Goal: Contribute content: Add original content to the website for others to see

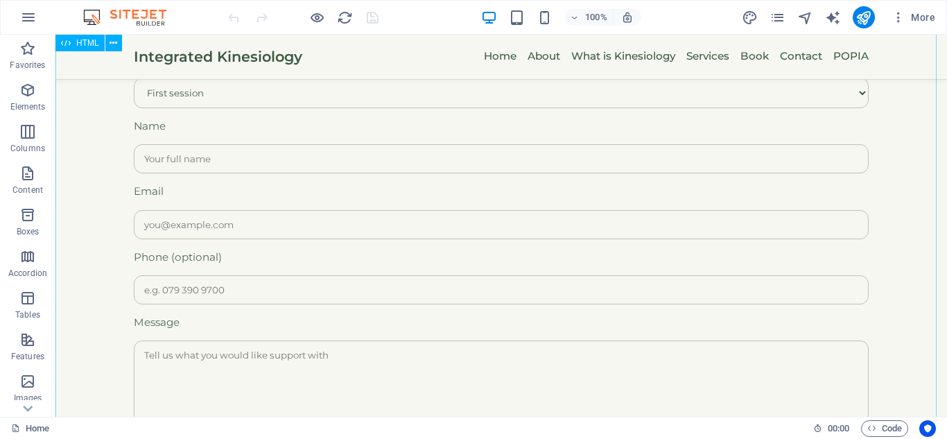
scroll to position [1700, 0]
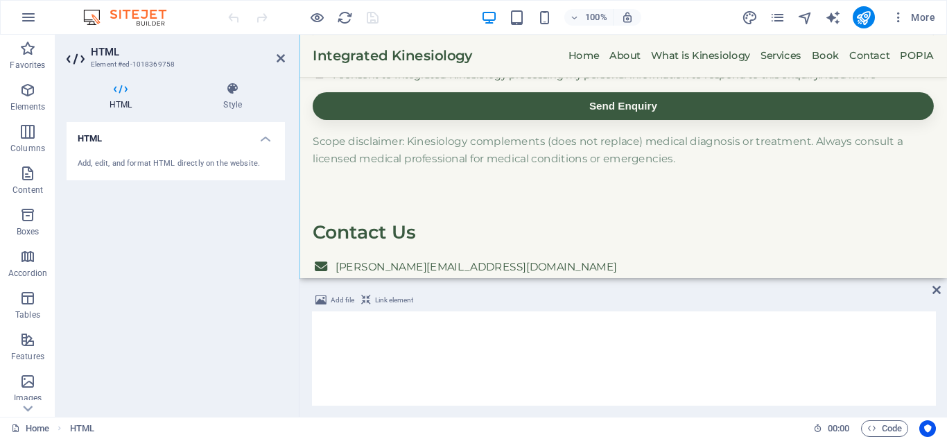
scroll to position [1743, 0]
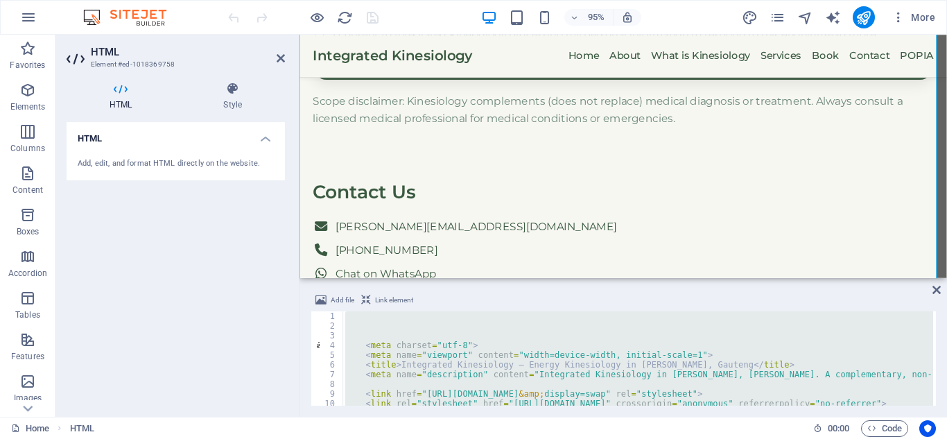
click at [477, 338] on div "< meta charset = "utf-8" > < meta name = "viewport" content = "width=device-wid…" at bounding box center [638, 358] width 591 height 94
click at [435, 354] on div "< meta charset = "utf-8" > < meta name = "viewport" content = "width=device-wid…" at bounding box center [638, 358] width 591 height 94
type textarea "<meta name="viewport" content="width=device-width, initial-scale=1">"
paste textarea "</script>"
type textarea "</script>"
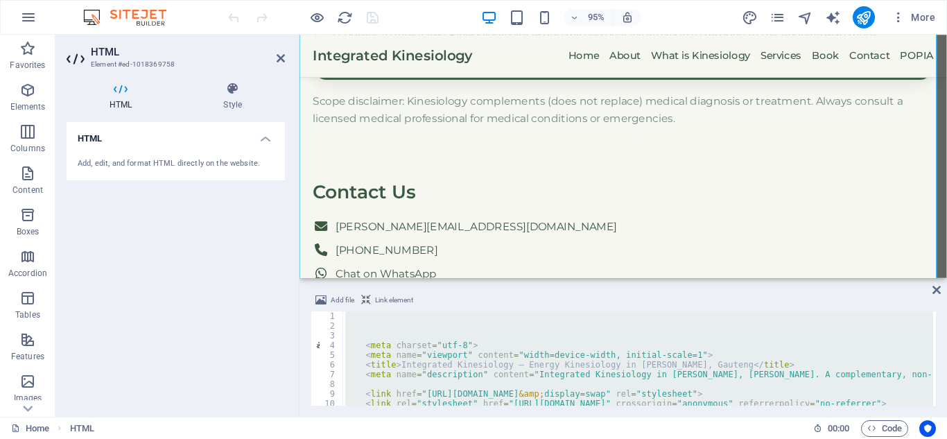
scroll to position [5734, 0]
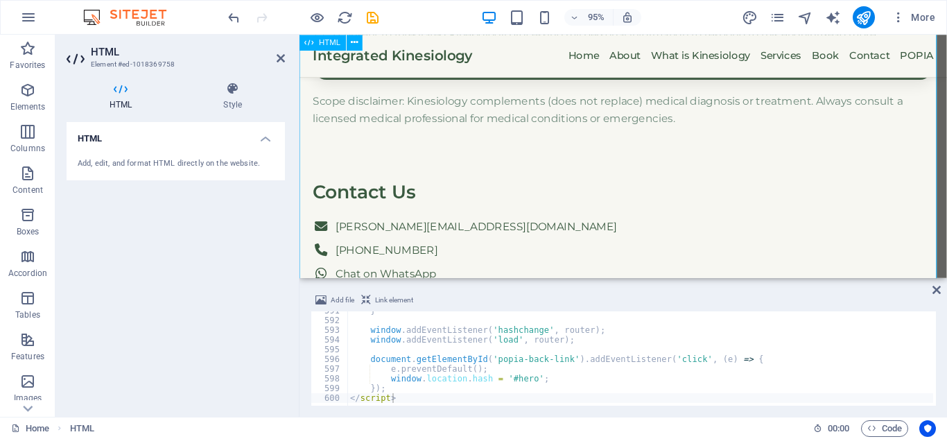
click at [280, 70] on header "HTML Element #ed-1018369758" at bounding box center [176, 53] width 218 height 36
click at [282, 64] on header "HTML Element #ed-1018369758" at bounding box center [176, 53] width 218 height 36
click at [279, 60] on icon at bounding box center [281, 58] width 8 height 11
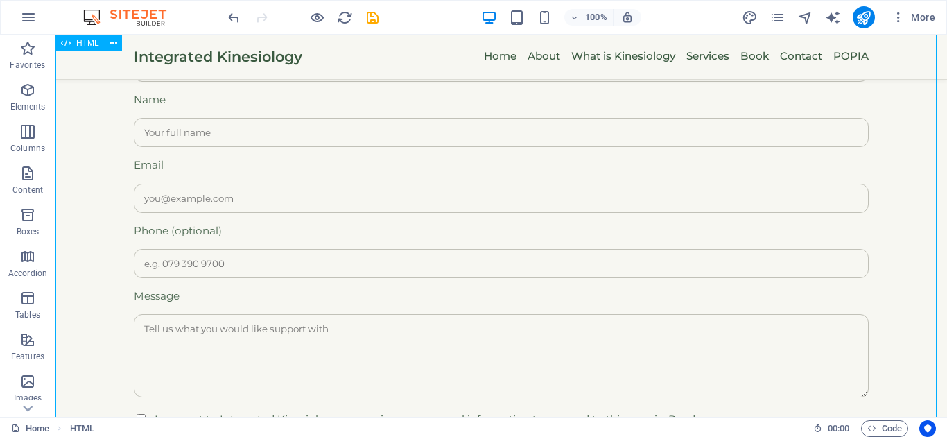
scroll to position [1700, 0]
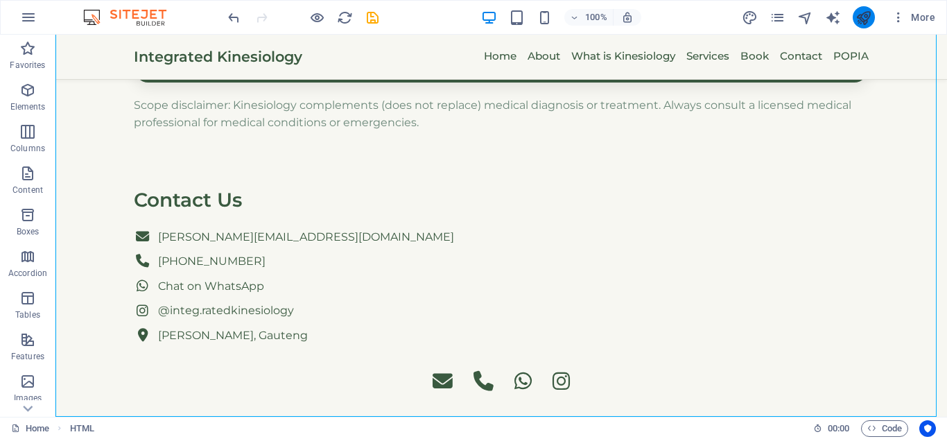
click at [857, 26] on button "publish" at bounding box center [864, 17] width 22 height 22
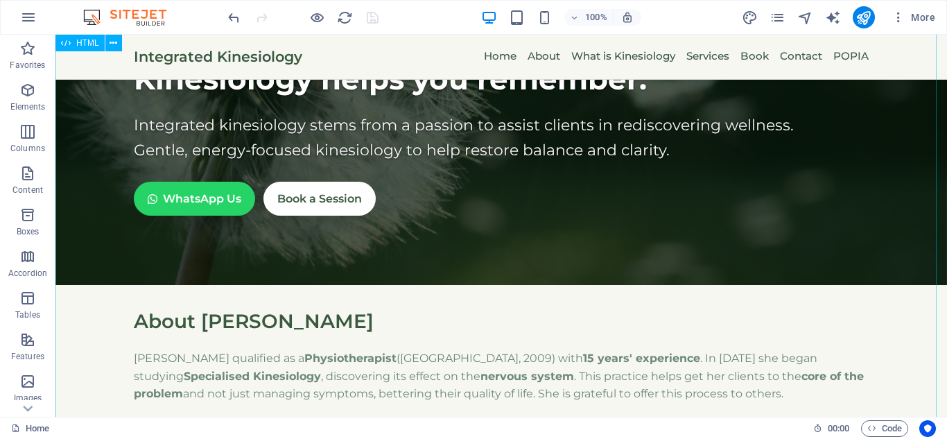
scroll to position [0, 0]
